Goal: Transaction & Acquisition: Purchase product/service

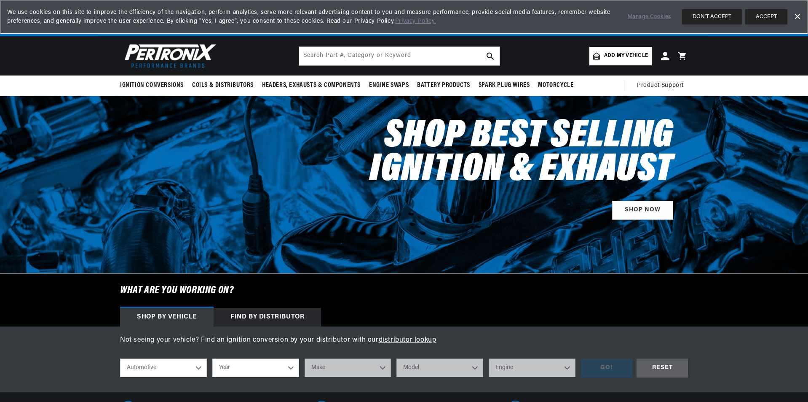
scroll to position [211, 0]
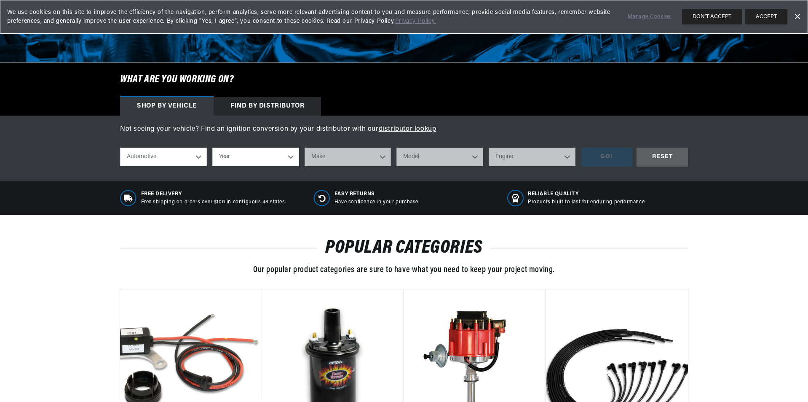
click at [212, 166] on select "Year 2026 2025 2024 2023 2022 2021 2020 2019 2018 2017 2016 2015 2014 2013 2012…" at bounding box center [255, 156] width 87 height 19
select select "1962"
click at [212, 166] on select "Year 2026 2025 2024 2023 2022 2021 2020 2019 2018 2017 2016 2015 2014 2013 2012…" at bounding box center [255, 156] width 87 height 19
select select "1962"
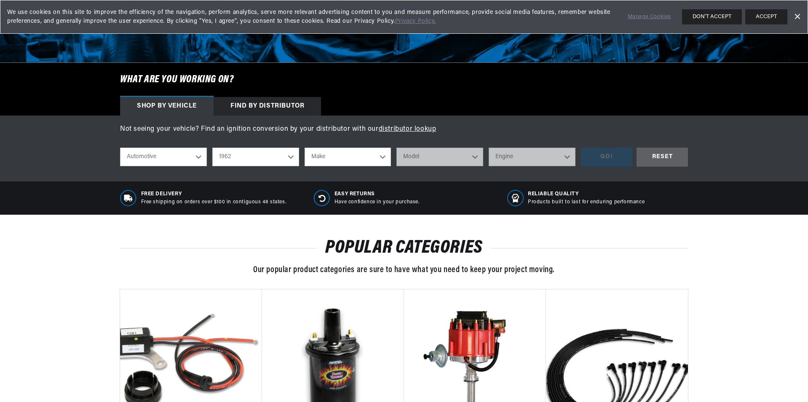
click at [316, 166] on select "Make Alfa Romeo American Motors Aston Martin Austin Austin Healey Bentley Buick…" at bounding box center [348, 156] width 87 height 19
select select "Ford"
click at [305, 166] on select "Make Alfa Romeo American Motors Aston Martin Austin Austin Healey Bentley Buick…" at bounding box center [348, 156] width 87 height 19
select select "Ford"
click at [431, 166] on select "Model Club Wagon Country Sedan Country Squire Econoline F-100 F-250 F-350 Fairl…" at bounding box center [439, 156] width 87 height 19
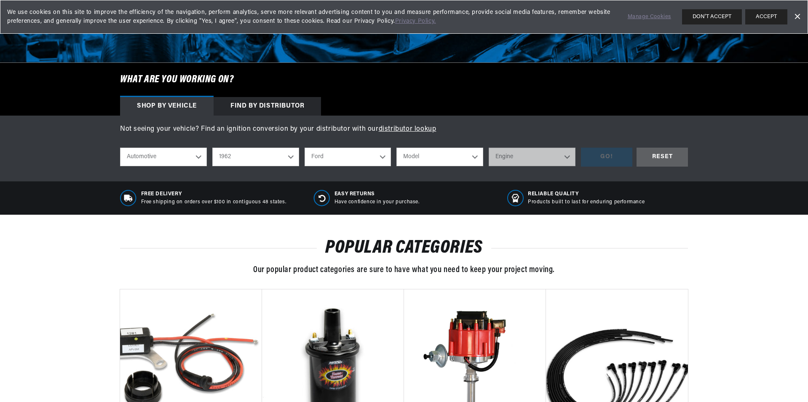
scroll to position [0, 319]
select select "F-100"
click at [396, 166] on select "Model Club Wagon Country Sedan Country Squire Econoline F-100 F-250 F-350 Fairl…" at bounding box center [439, 156] width 87 height 19
select select "F-100"
click at [531, 166] on select "Engine 4.5L 292cid / 4.8L" at bounding box center [532, 156] width 87 height 19
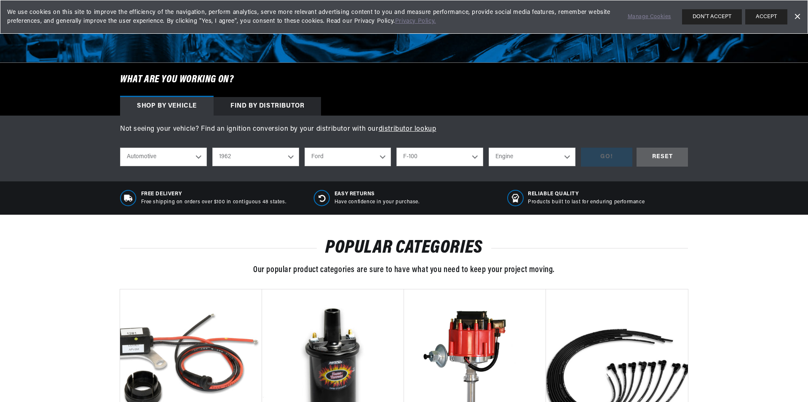
select select "4.5L"
click at [511, 166] on select "Engine 4.5L 292cid / 4.8L" at bounding box center [532, 156] width 87 height 19
select select "4.5L"
click at [632, 166] on div "GO!" at bounding box center [606, 156] width 51 height 19
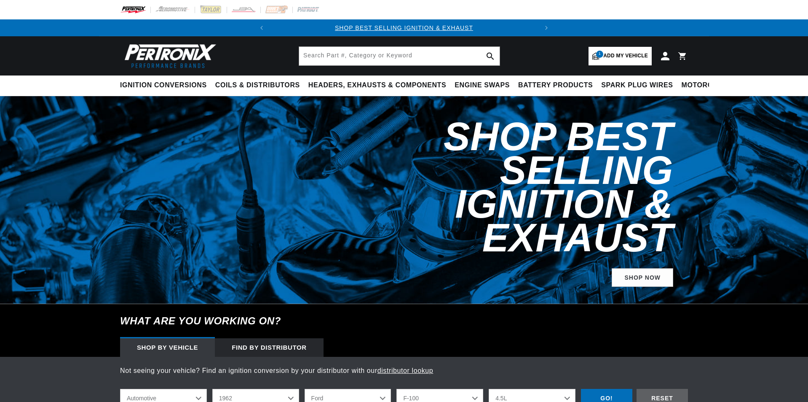
select select "1962"
select select "Ford"
select select "F-100"
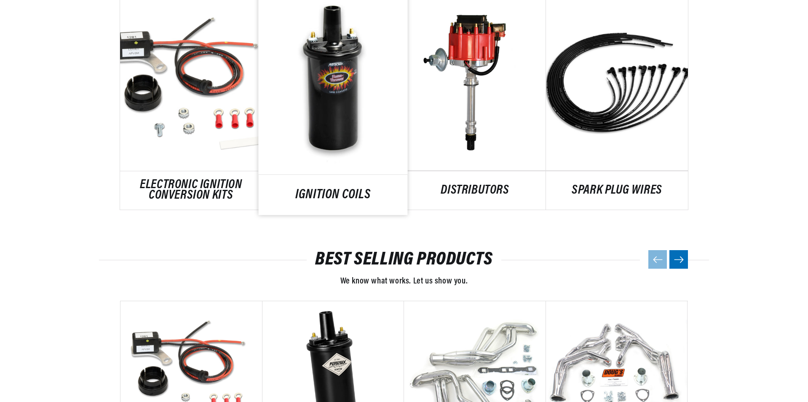
scroll to position [548, 0]
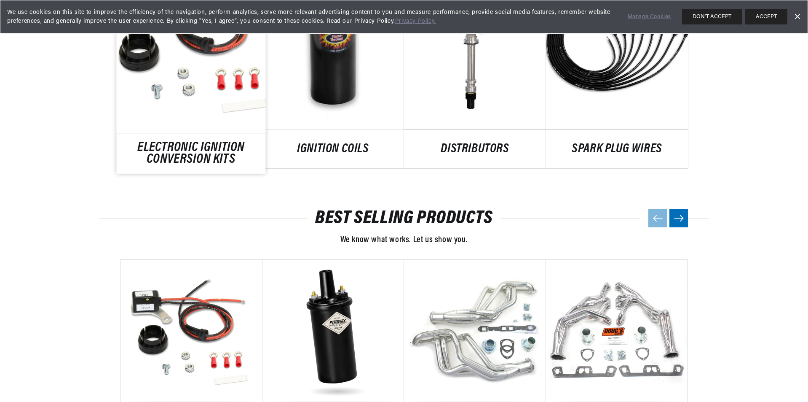
click at [160, 165] on link "ELECTRONIC IGNITION CONVERSION KITS" at bounding box center [191, 153] width 149 height 23
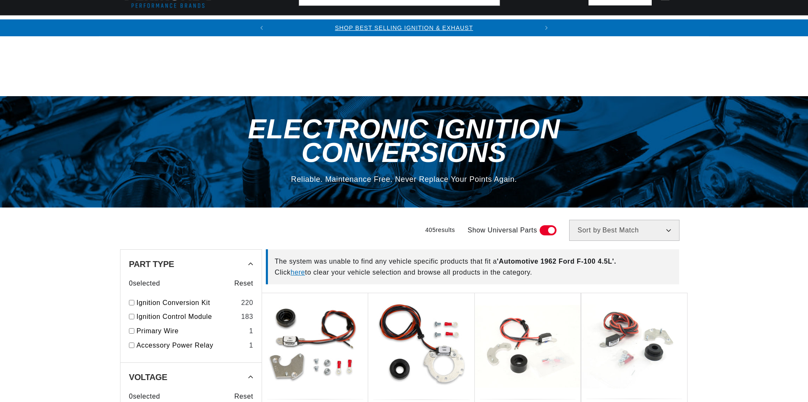
scroll to position [169, 0]
